Goal: Task Accomplishment & Management: Manage account settings

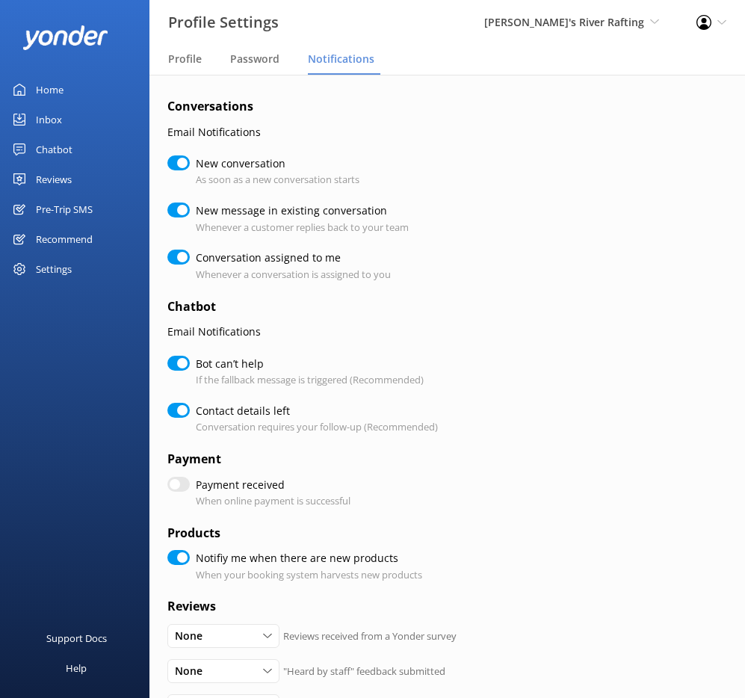
scroll to position [262, 0]
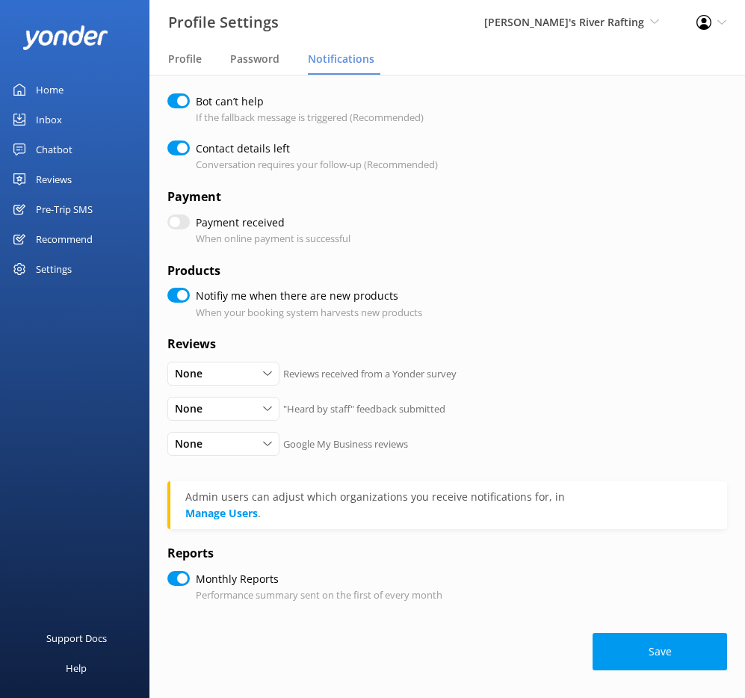
checkbox input "true"
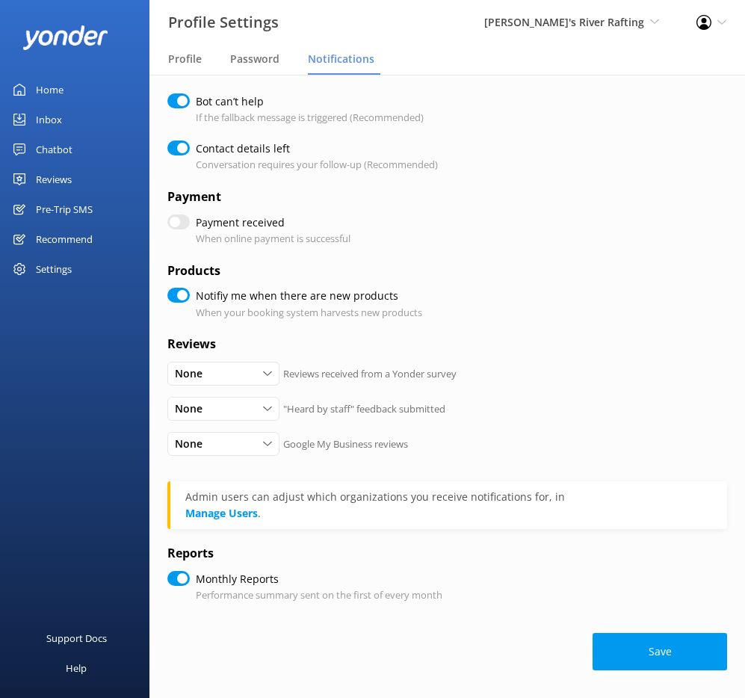
checkbox input "true"
